Goal: Check status: Check status

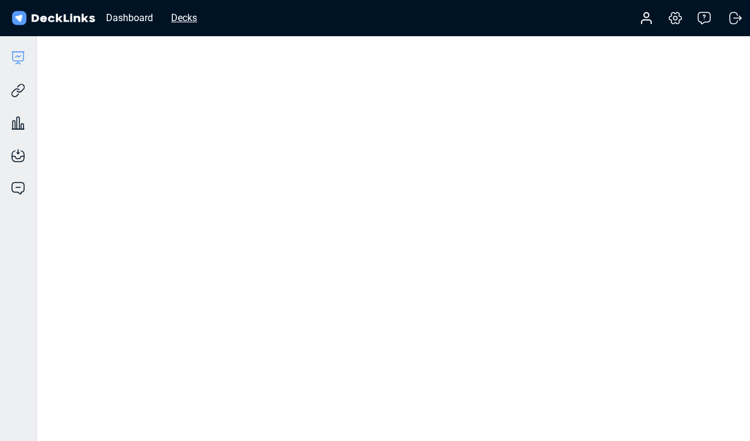
click at [190, 23] on div "Decks" at bounding box center [184, 17] width 38 height 15
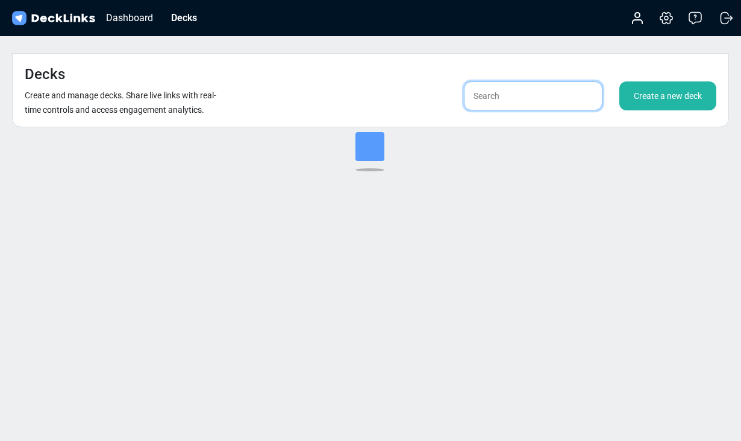
click at [508, 81] on input "text" at bounding box center [533, 95] width 139 height 29
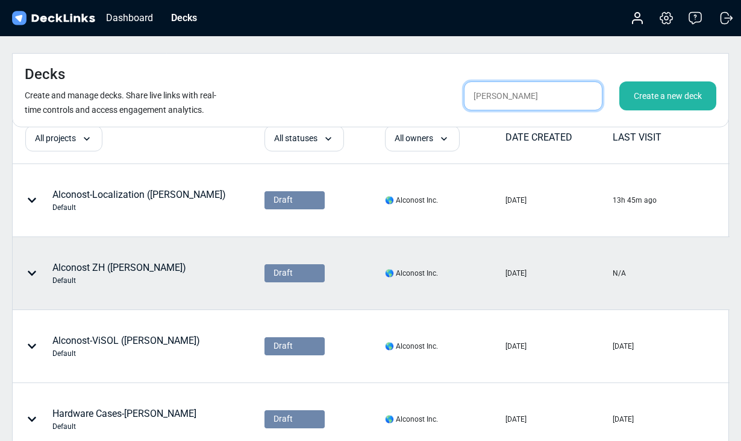
scroll to position [65, 0]
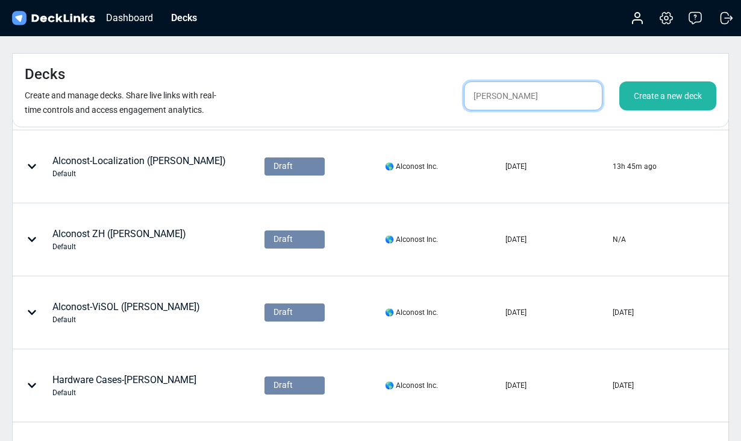
type input "frida"
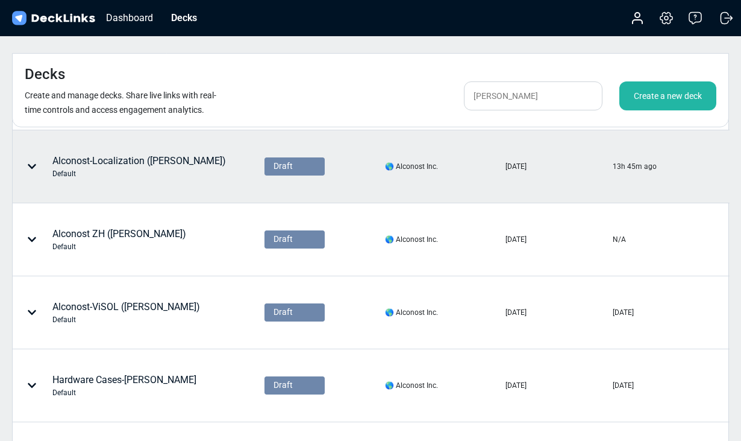
click at [137, 154] on div "Alconost-Localization (frida) Default" at bounding box center [139, 166] width 174 height 25
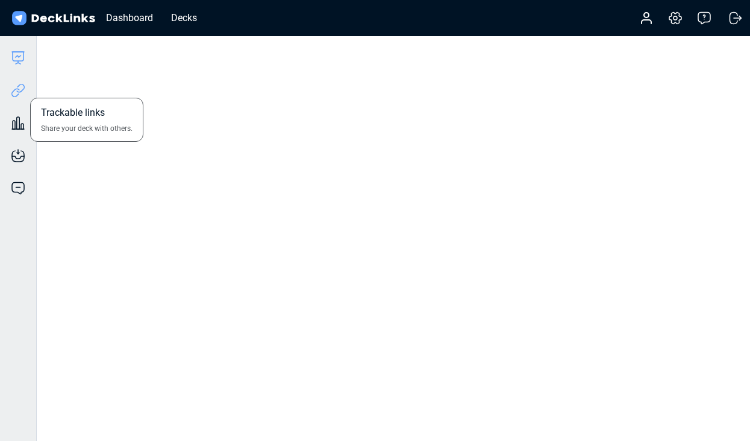
click at [19, 90] on icon at bounding box center [15, 92] width 8 height 9
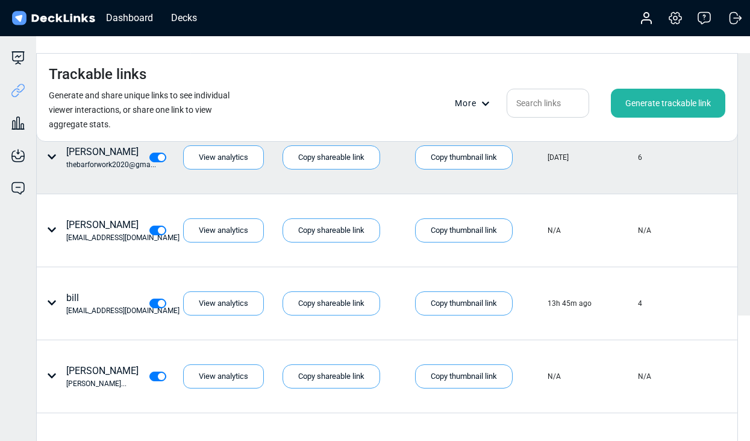
scroll to position [150, 0]
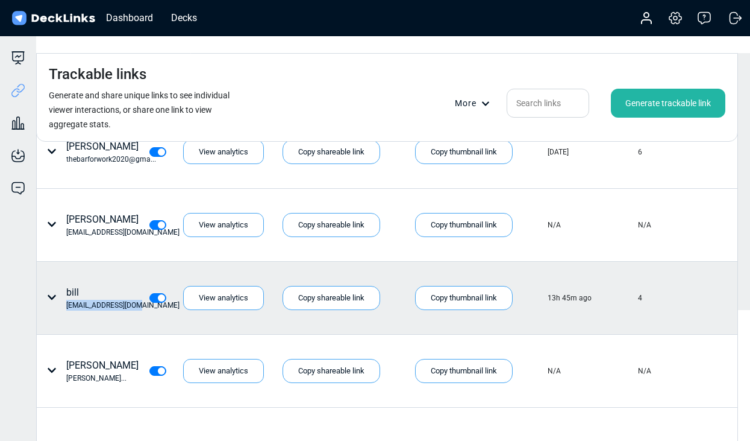
drag, startPoint x: 135, startPoint y: 281, endPoint x: 63, endPoint y: 282, distance: 72.3
click at [63, 285] on div "[PERSON_NAME] [PERSON_NAME][EMAIL_ADDRESS][DOMAIN_NAME]" at bounding box center [93, 297] width 102 height 25
copy div "[EMAIL_ADDRESS][DOMAIN_NAME]"
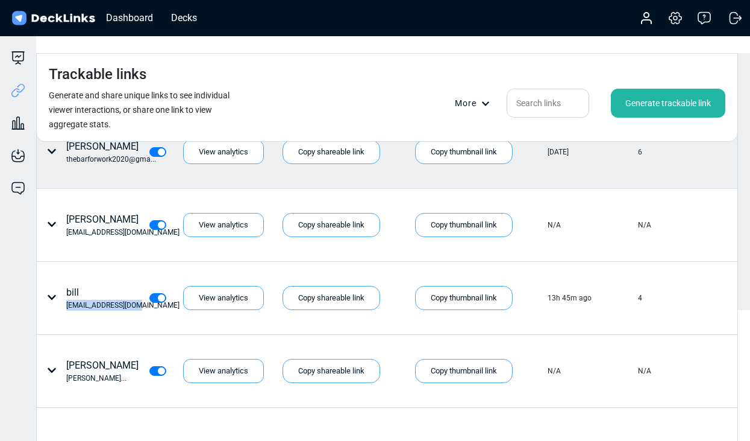
scroll to position [152, 0]
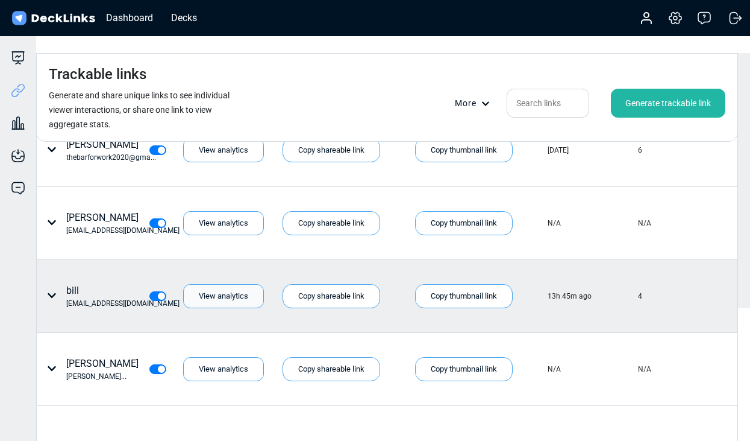
click at [200, 284] on div "View analytics" at bounding box center [223, 296] width 81 height 24
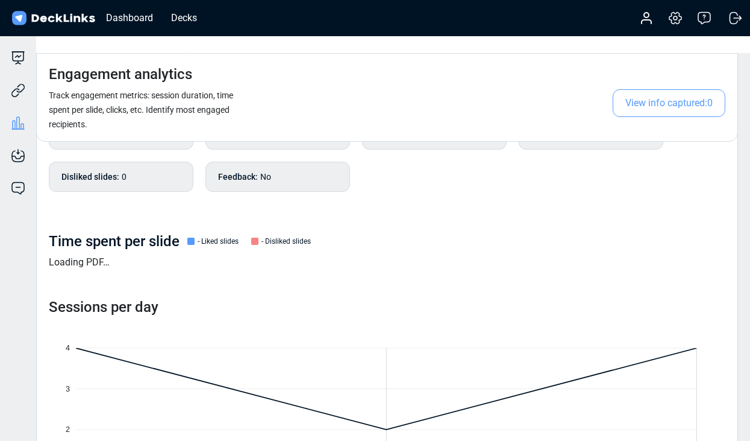
scroll to position [115, 0]
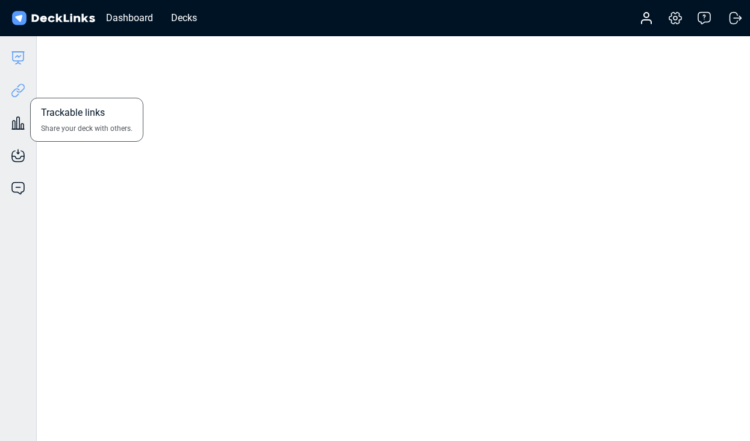
click at [24, 89] on icon at bounding box center [18, 90] width 14 height 14
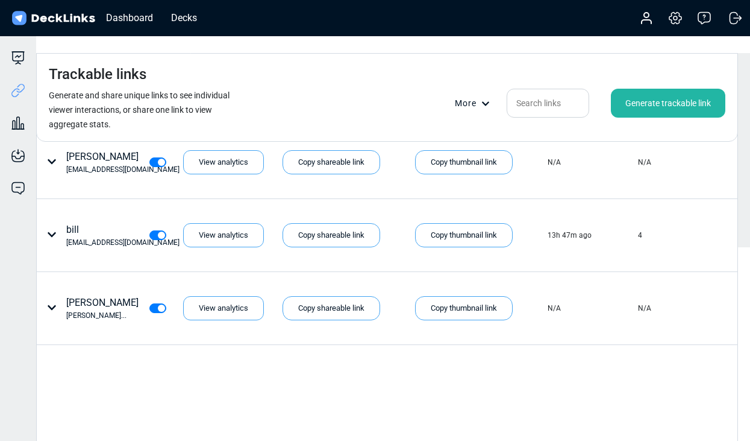
scroll to position [243, 0]
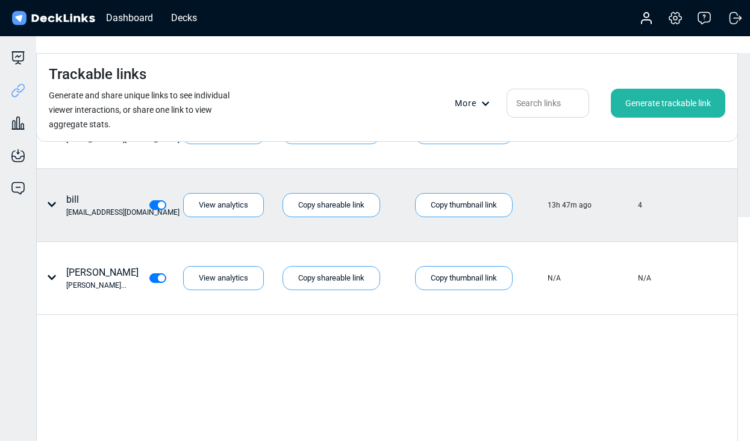
click at [69, 192] on div "[PERSON_NAME] [PERSON_NAME][EMAIL_ADDRESS][DOMAIN_NAME]" at bounding box center [122, 204] width 113 height 25
click at [247, 193] on div "View analytics" at bounding box center [223, 205] width 81 height 24
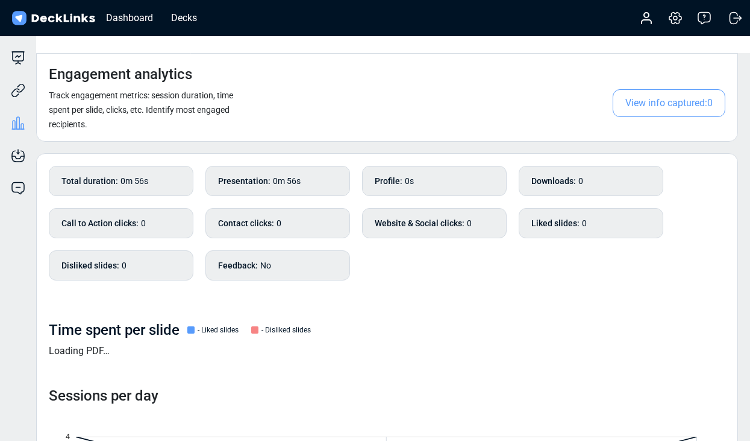
scroll to position [0, 0]
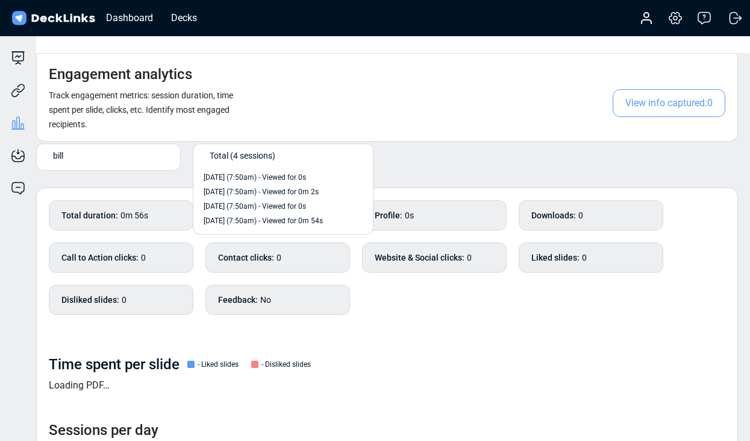
click at [261, 149] on span "Total (4 sessions)" at bounding box center [243, 155] width 66 height 13
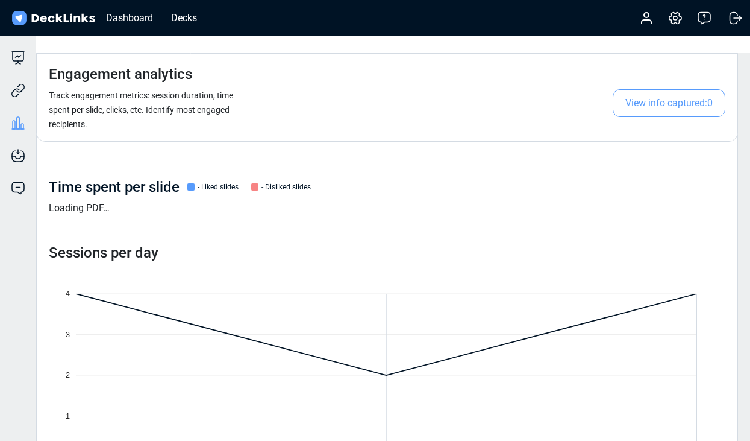
scroll to position [225, 0]
